Goal: Task Accomplishment & Management: Use online tool/utility

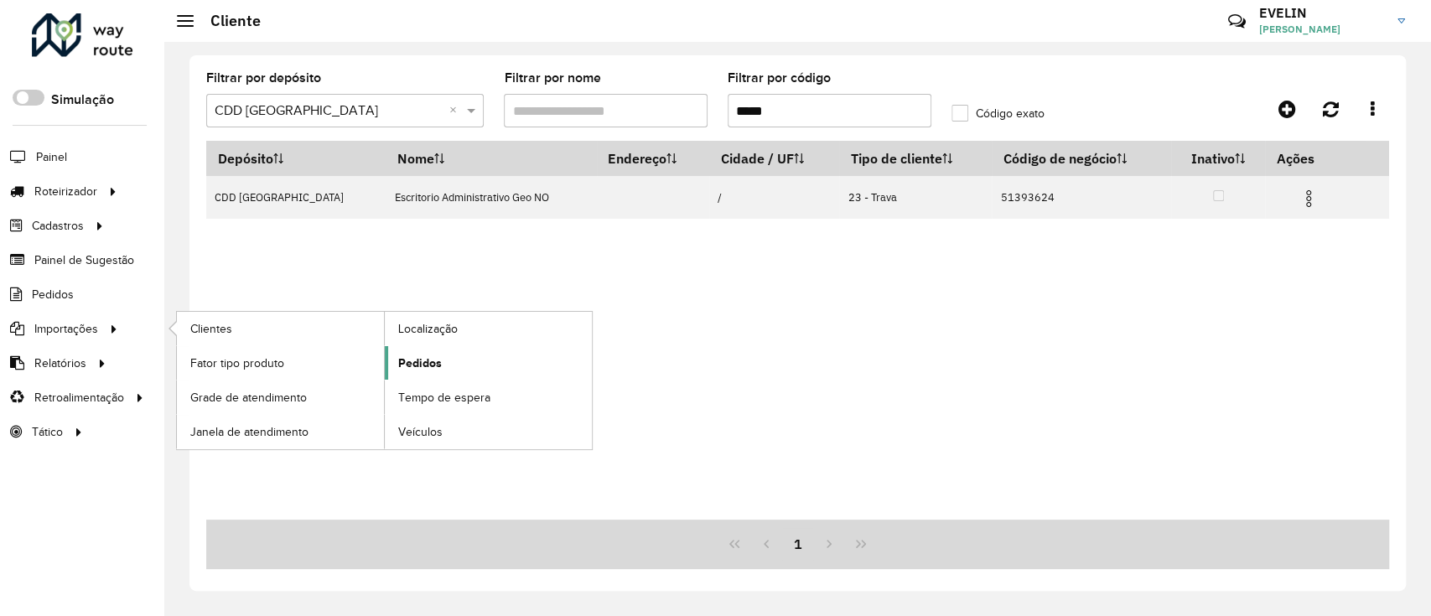
click at [446, 352] on link "Pedidos" at bounding box center [488, 363] width 207 height 34
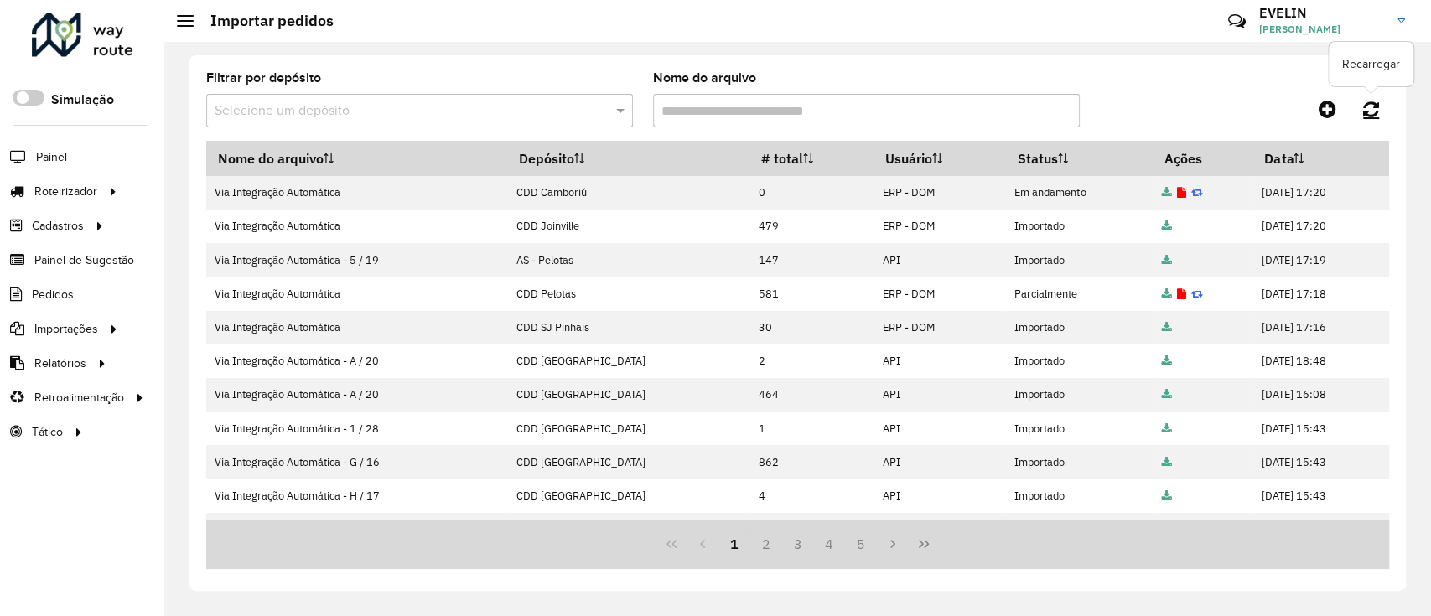
click at [1389, 103] on link at bounding box center [1372, 109] width 36 height 30
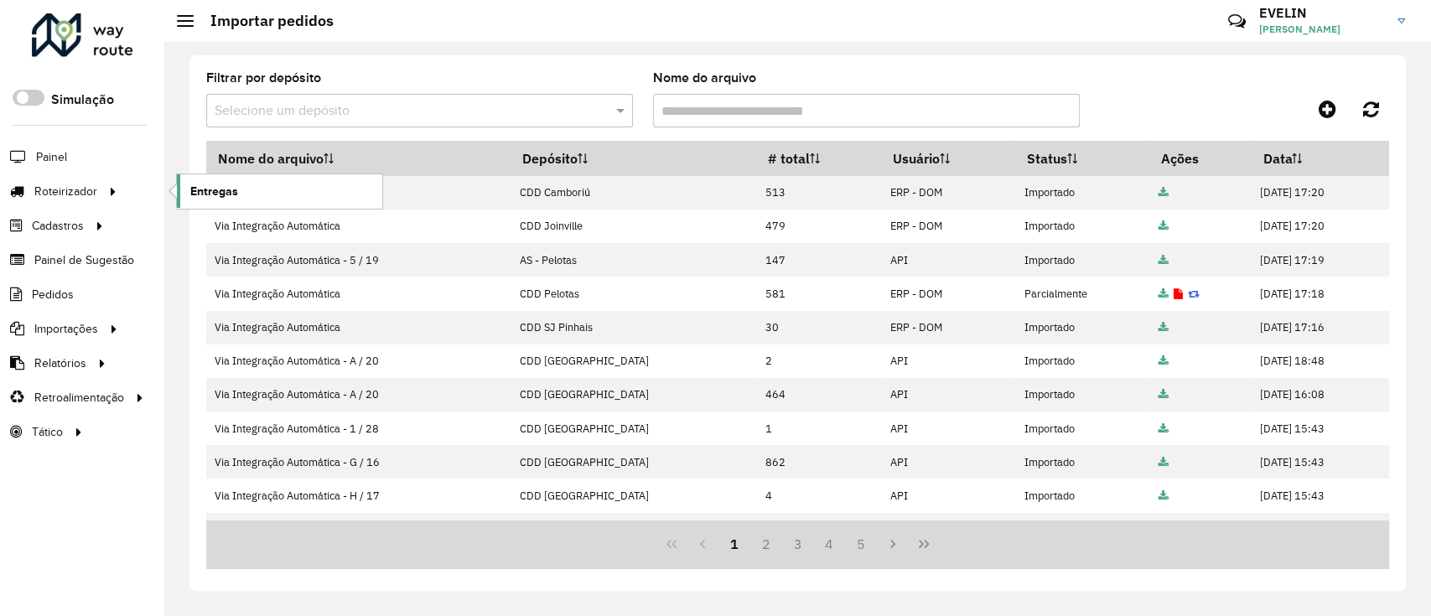
click at [205, 184] on span "Entregas" at bounding box center [214, 192] width 48 height 18
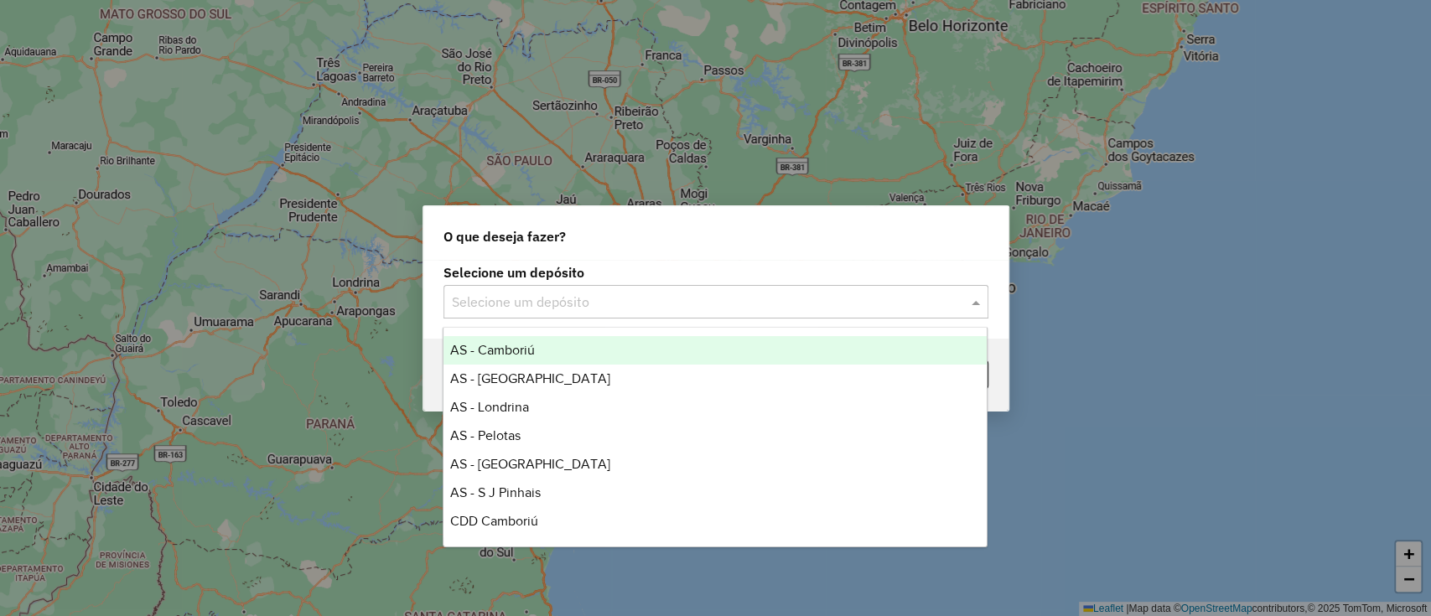
click at [526, 289] on div "Selecione um depósito" at bounding box center [716, 302] width 545 height 34
type input "**"
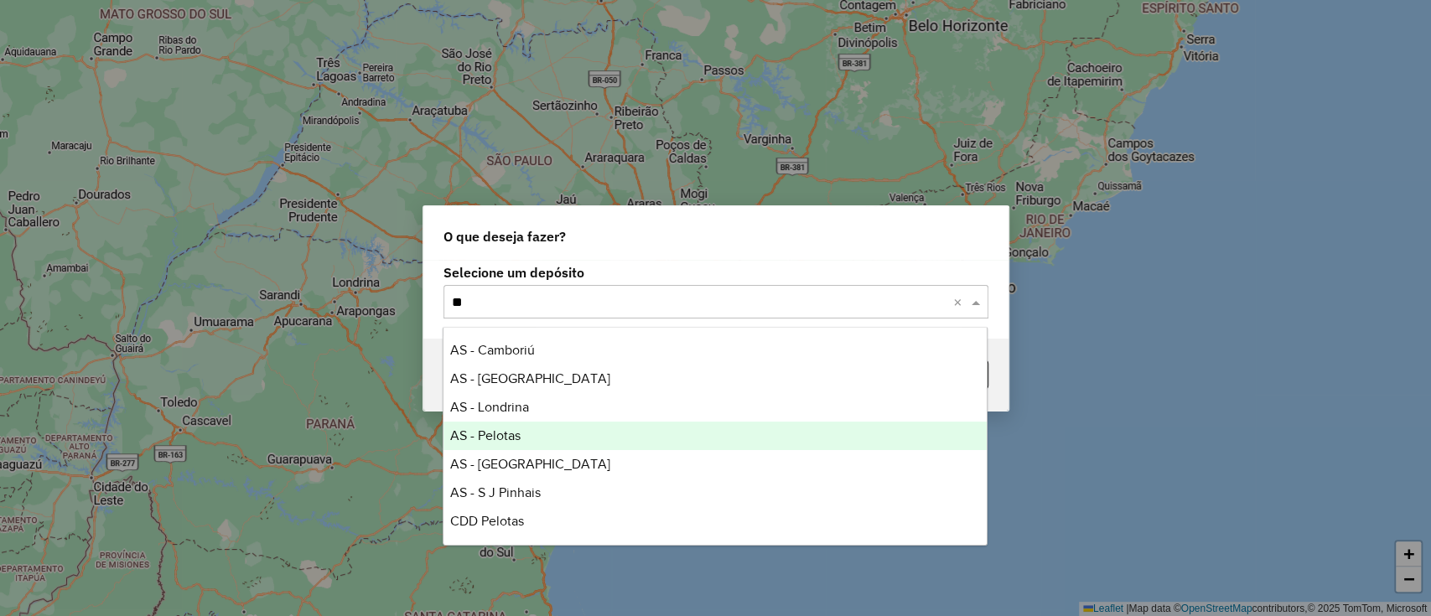
click at [476, 436] on span "AS - Pelotas" at bounding box center [485, 436] width 70 height 14
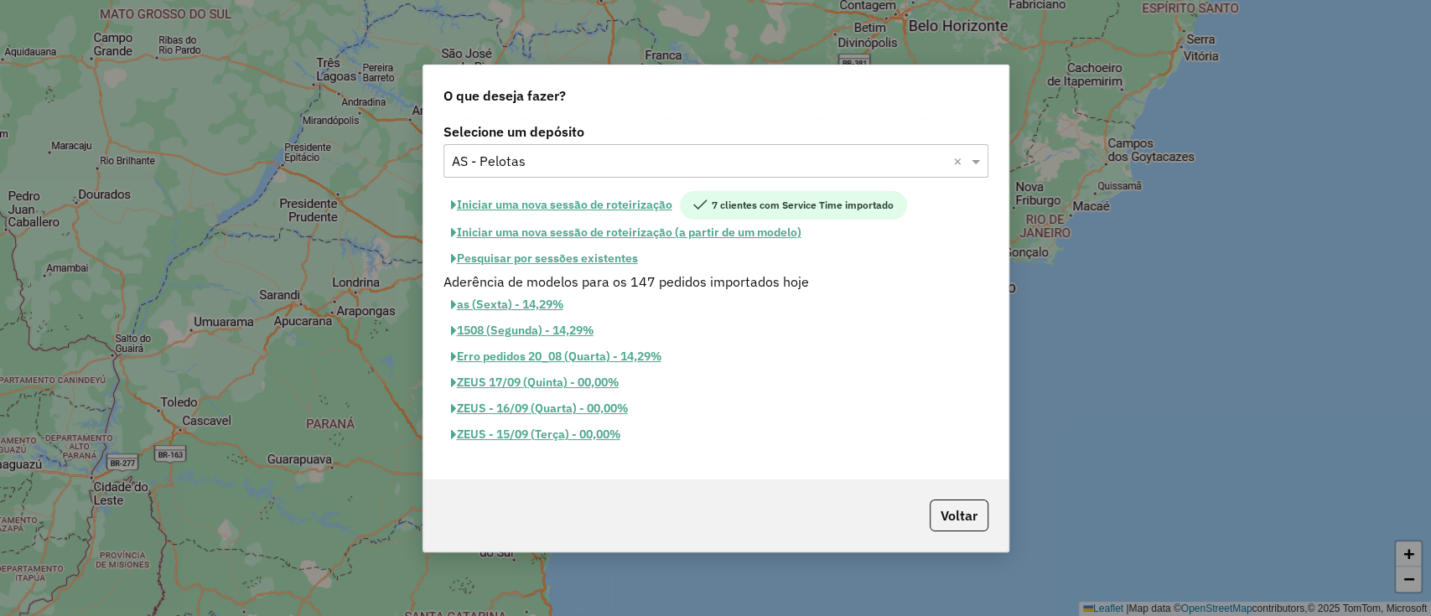
click at [551, 205] on button "Iniciar uma nova sessão de roteirização" at bounding box center [562, 205] width 236 height 29
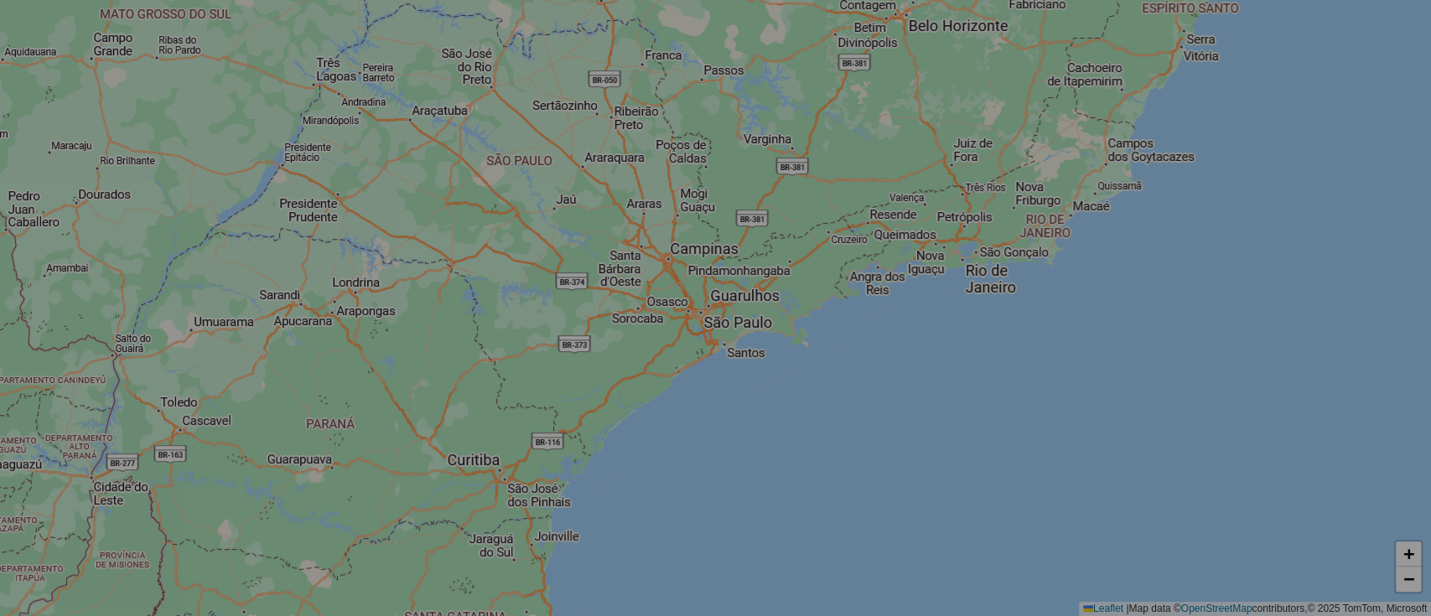
select select "*"
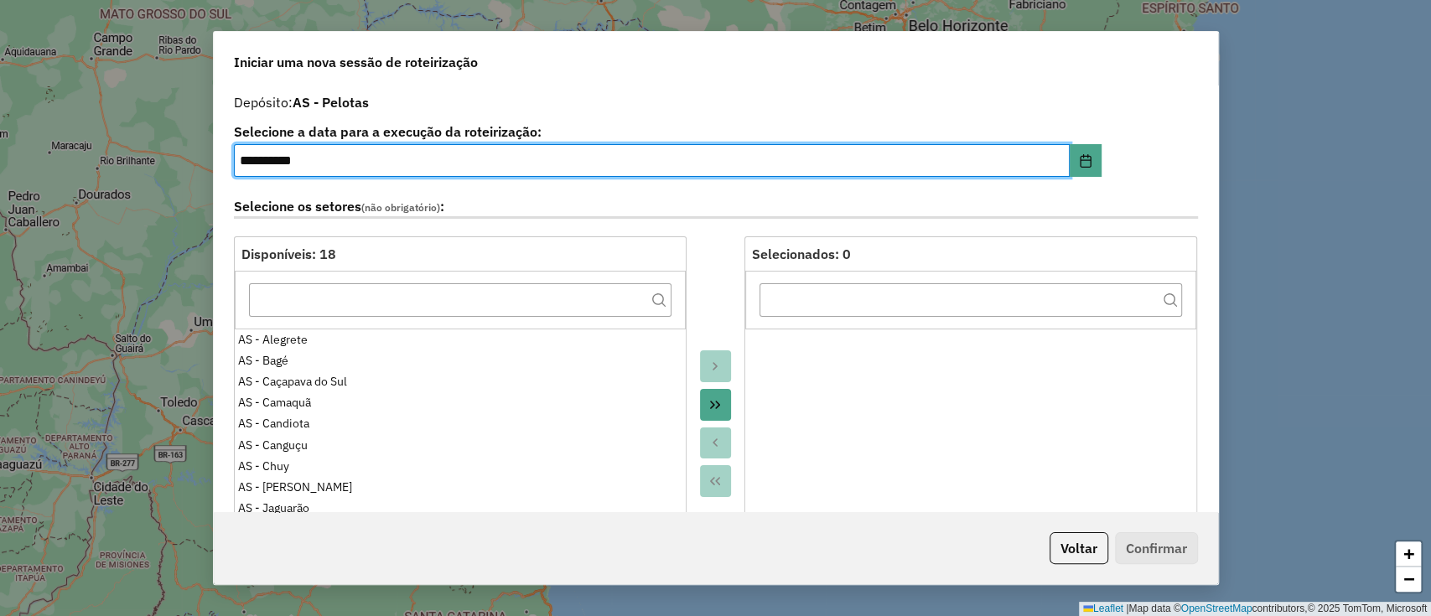
click at [715, 413] on button "Move All to Target" at bounding box center [716, 405] width 32 height 32
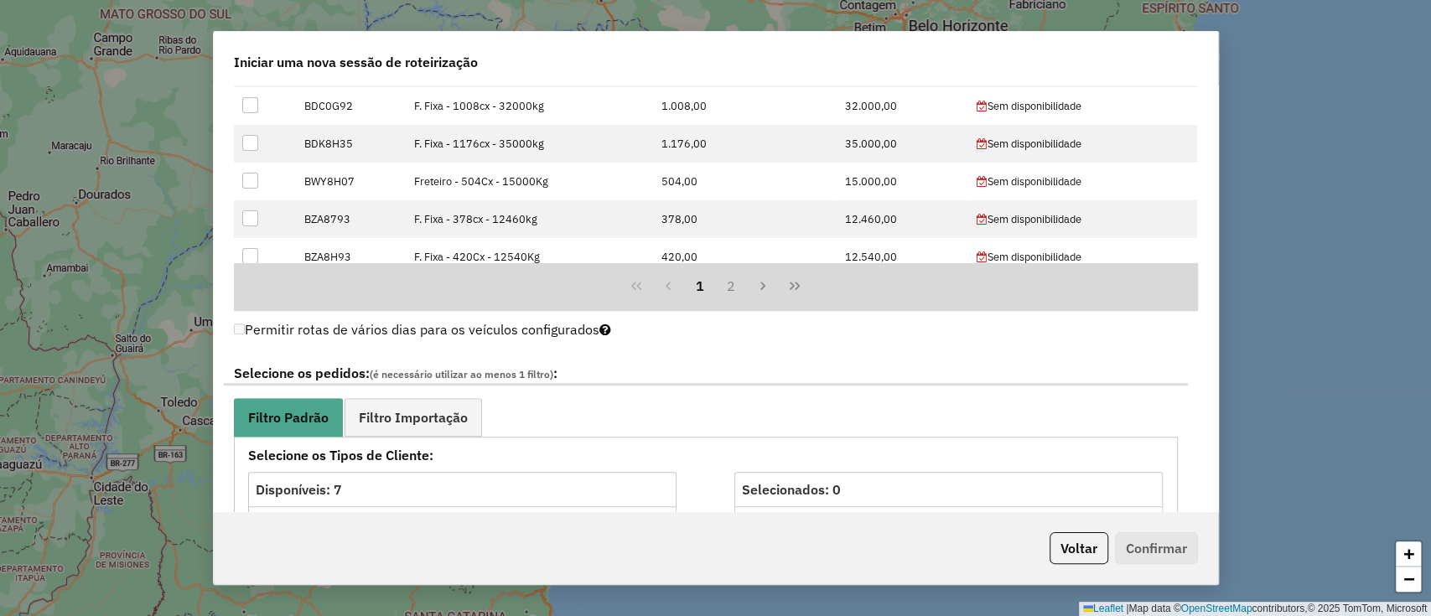
scroll to position [782, 0]
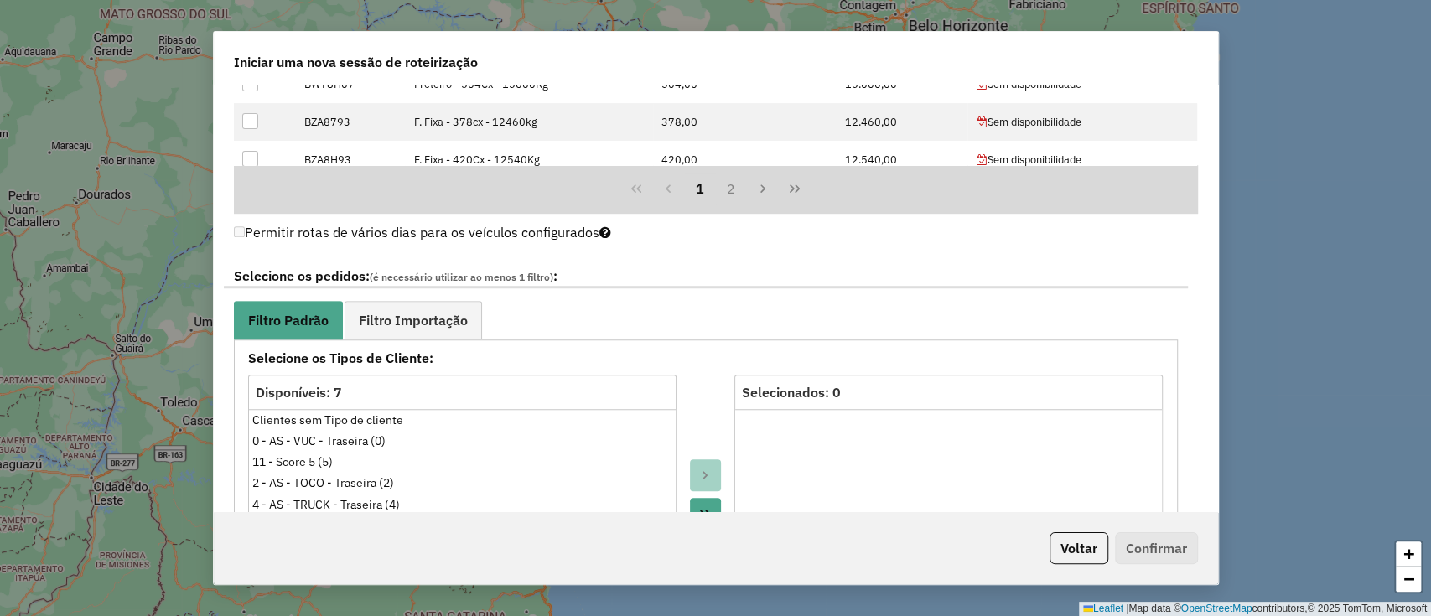
click at [696, 500] on button "Move All to Target" at bounding box center [706, 514] width 32 height 32
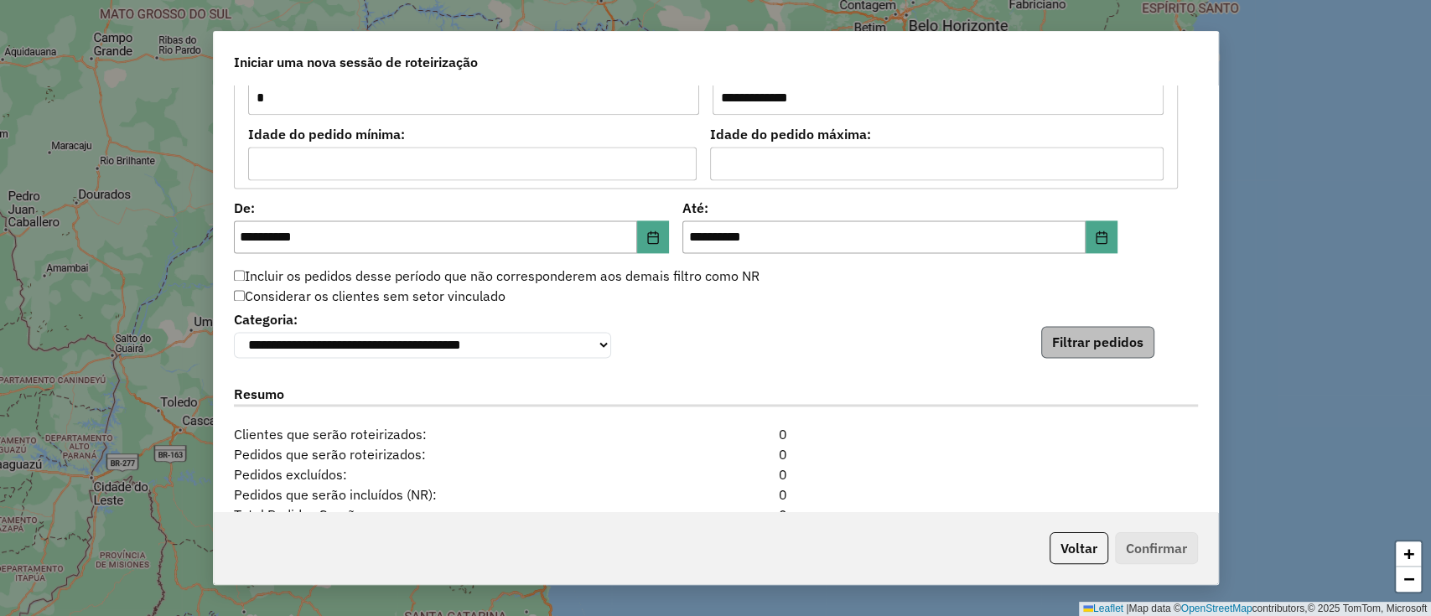
scroll to position [1565, 0]
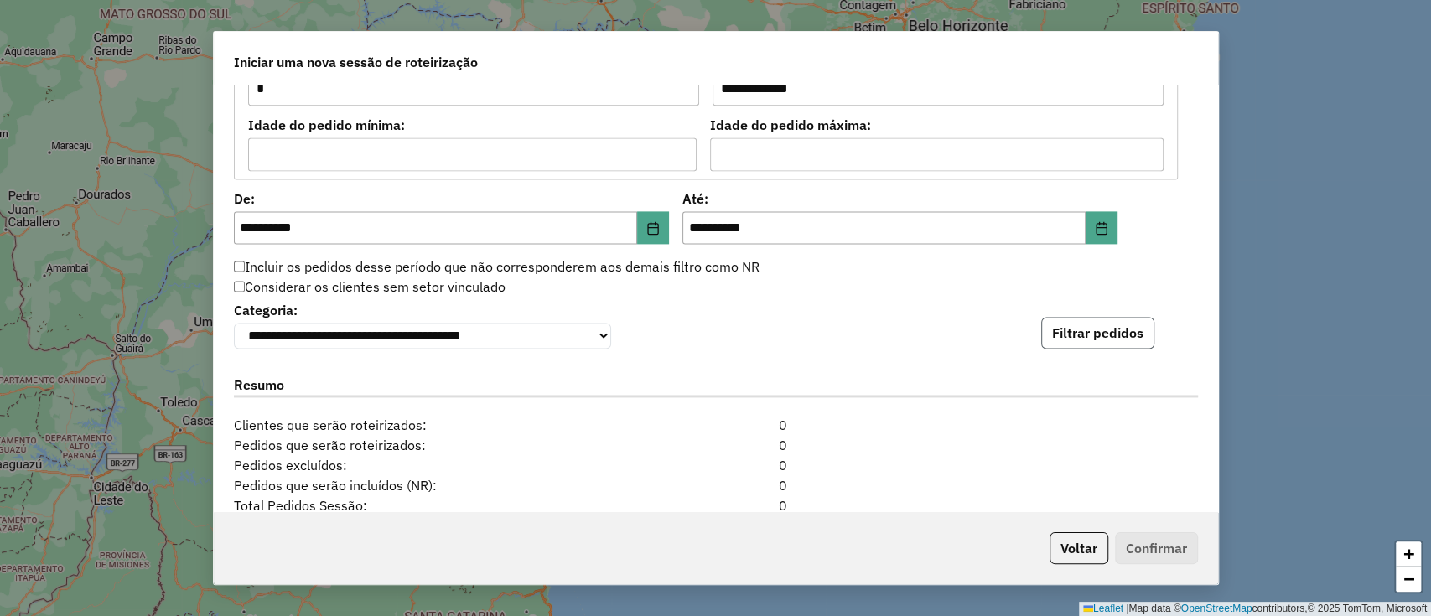
click at [1112, 337] on button "Filtrar pedidos" at bounding box center [1098, 333] width 113 height 32
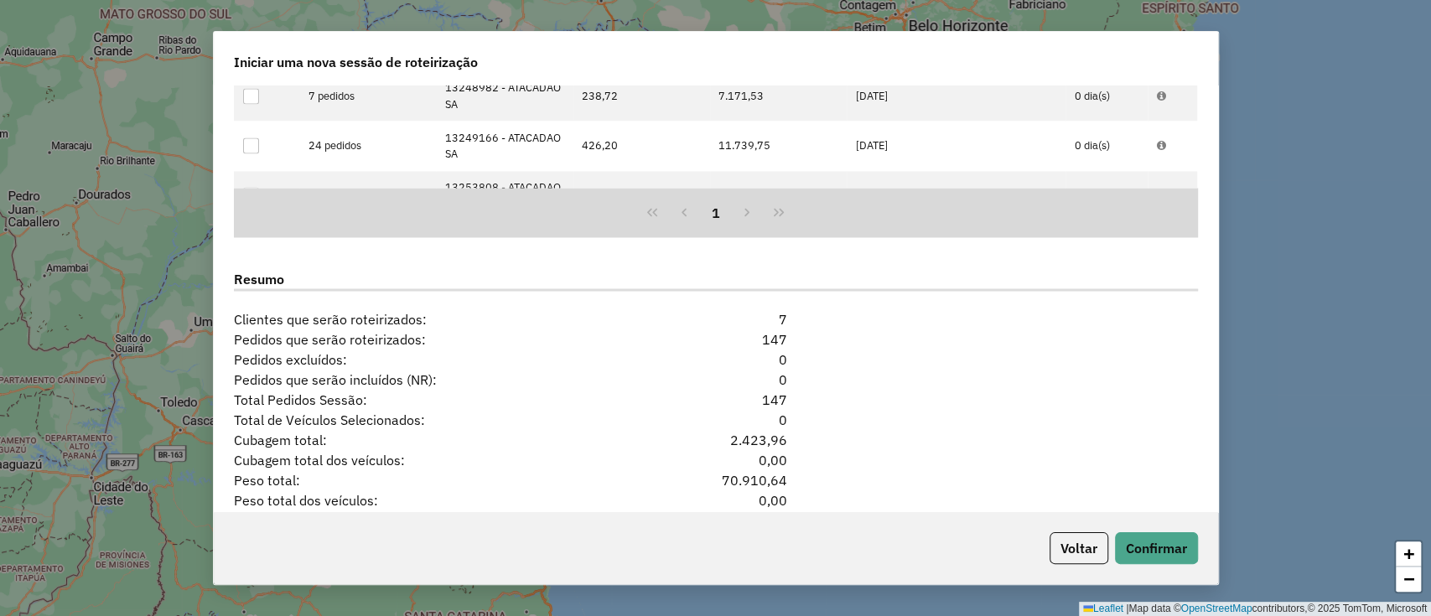
scroll to position [2124, 0]
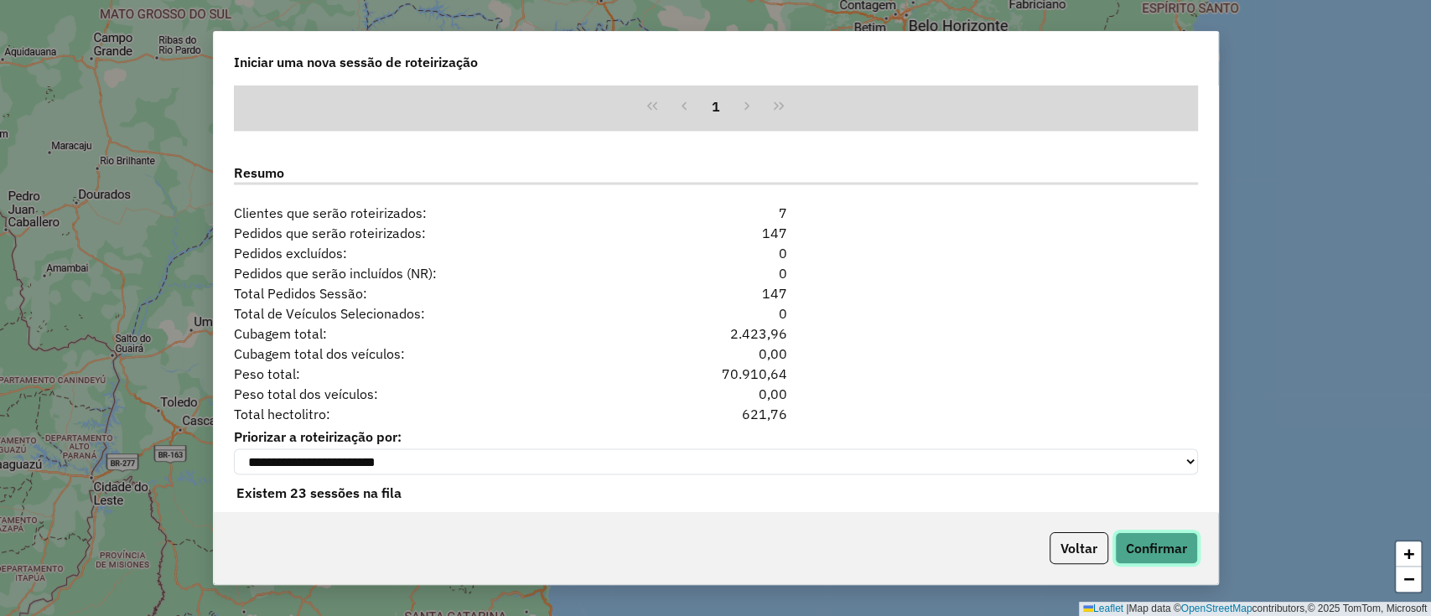
click at [1147, 553] on button "Confirmar" at bounding box center [1156, 549] width 83 height 32
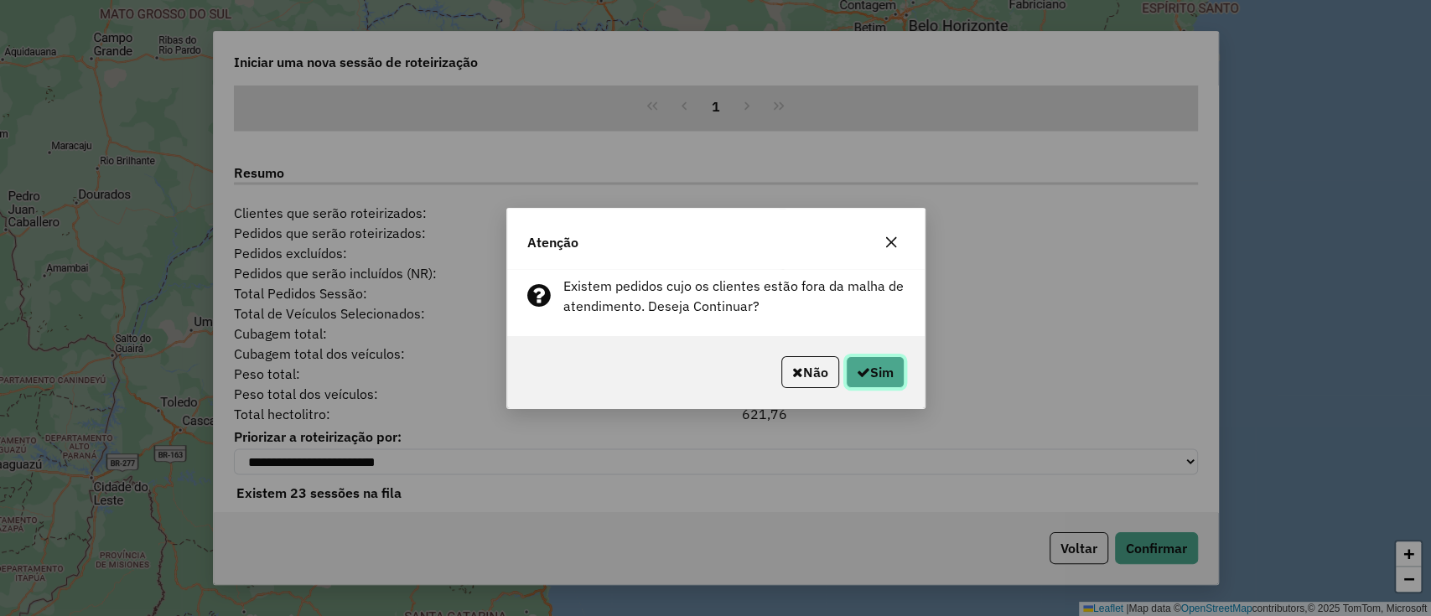
click at [859, 375] on icon "button" at bounding box center [863, 372] width 13 height 13
